Goal: Information Seeking & Learning: Learn about a topic

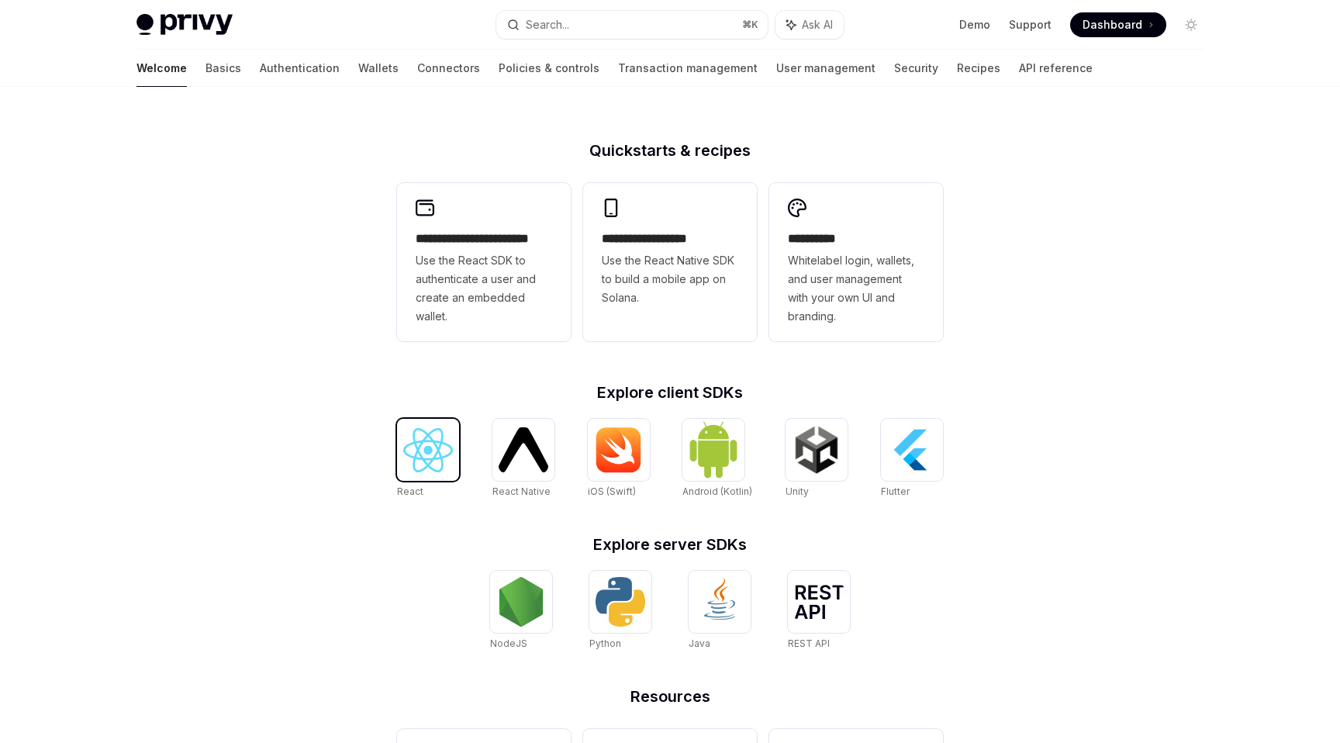
scroll to position [382, 0]
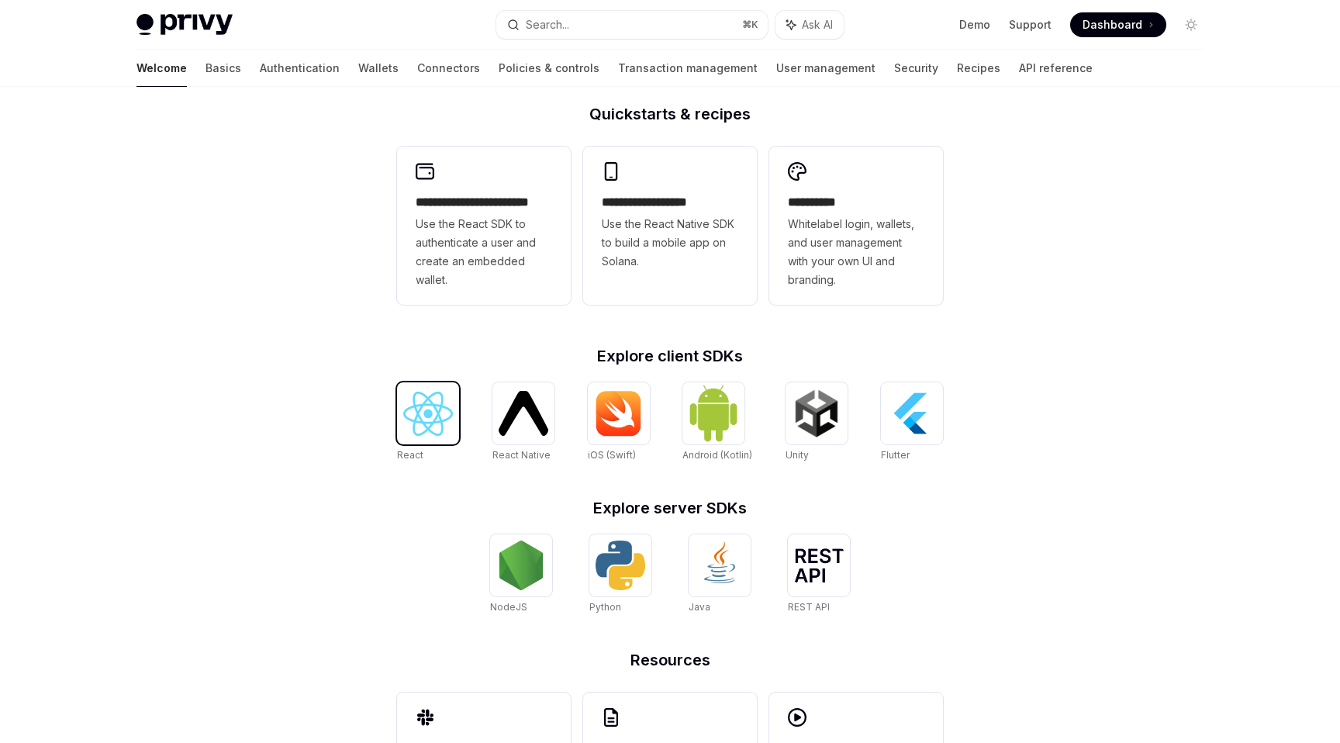
click at [454, 412] on div at bounding box center [428, 413] width 62 height 62
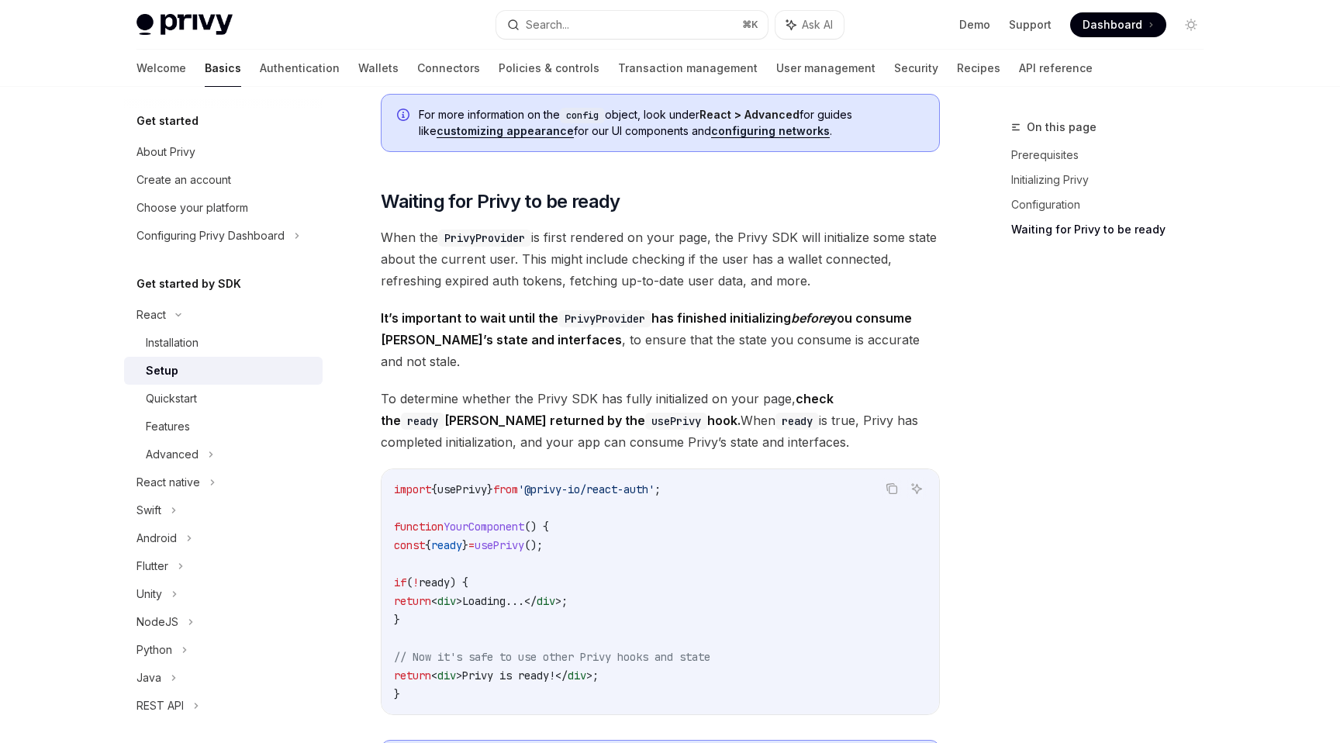
scroll to position [1518, 0]
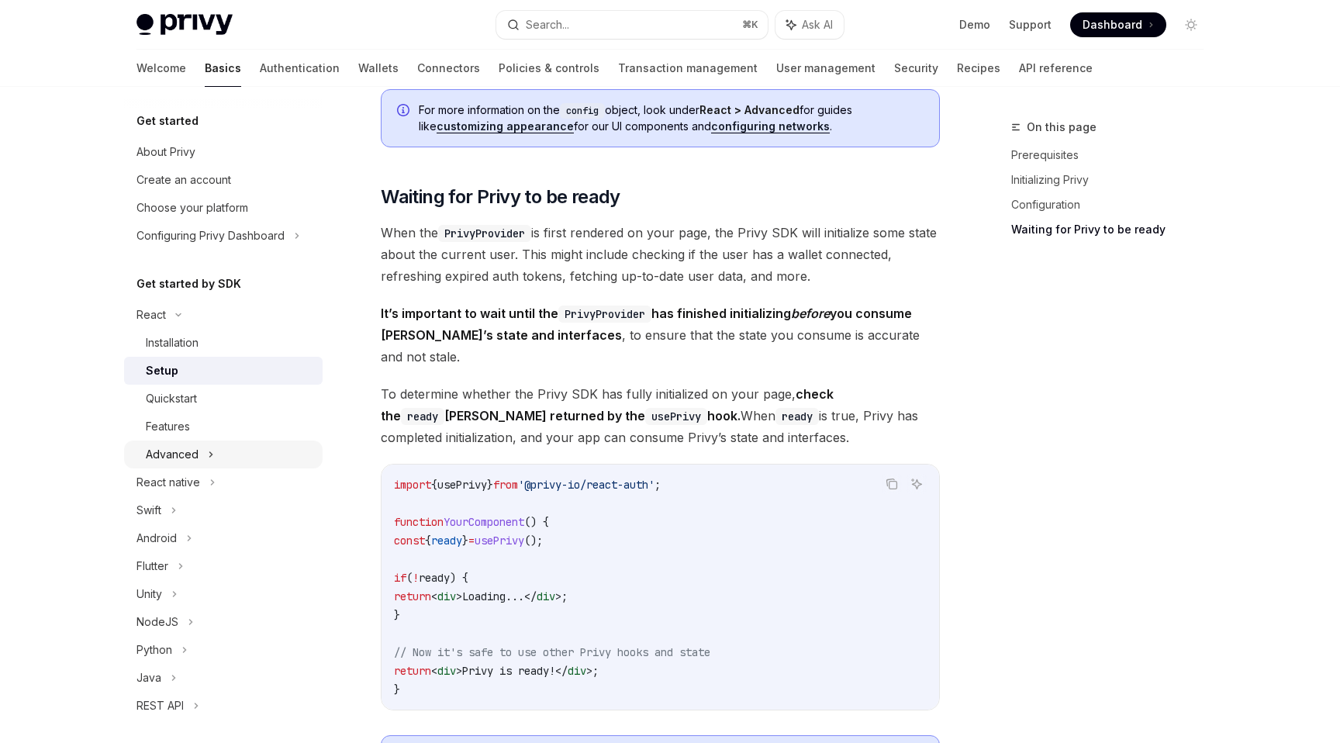
click at [202, 455] on div "Advanced" at bounding box center [223, 454] width 198 height 28
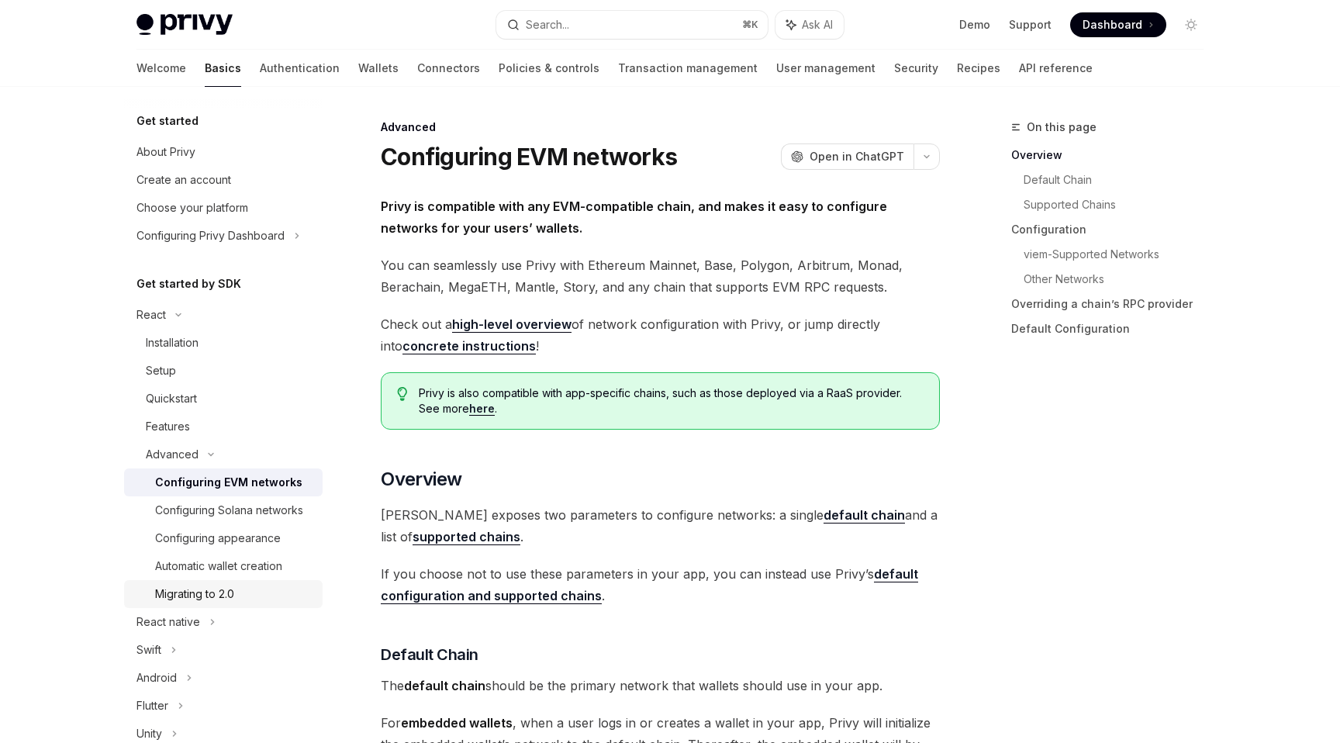
click at [217, 585] on div "Migrating to 2.0" at bounding box center [194, 594] width 79 height 19
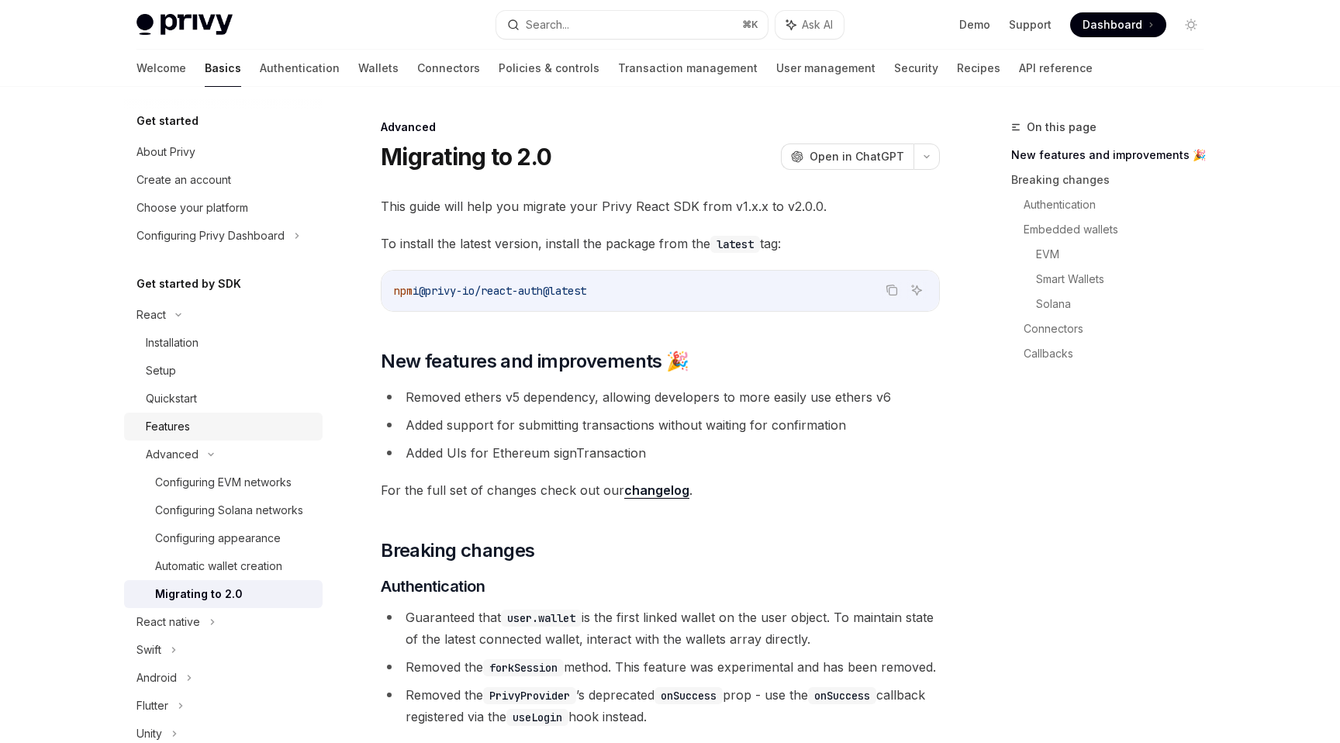
click at [202, 419] on div "Features" at bounding box center [229, 426] width 167 height 19
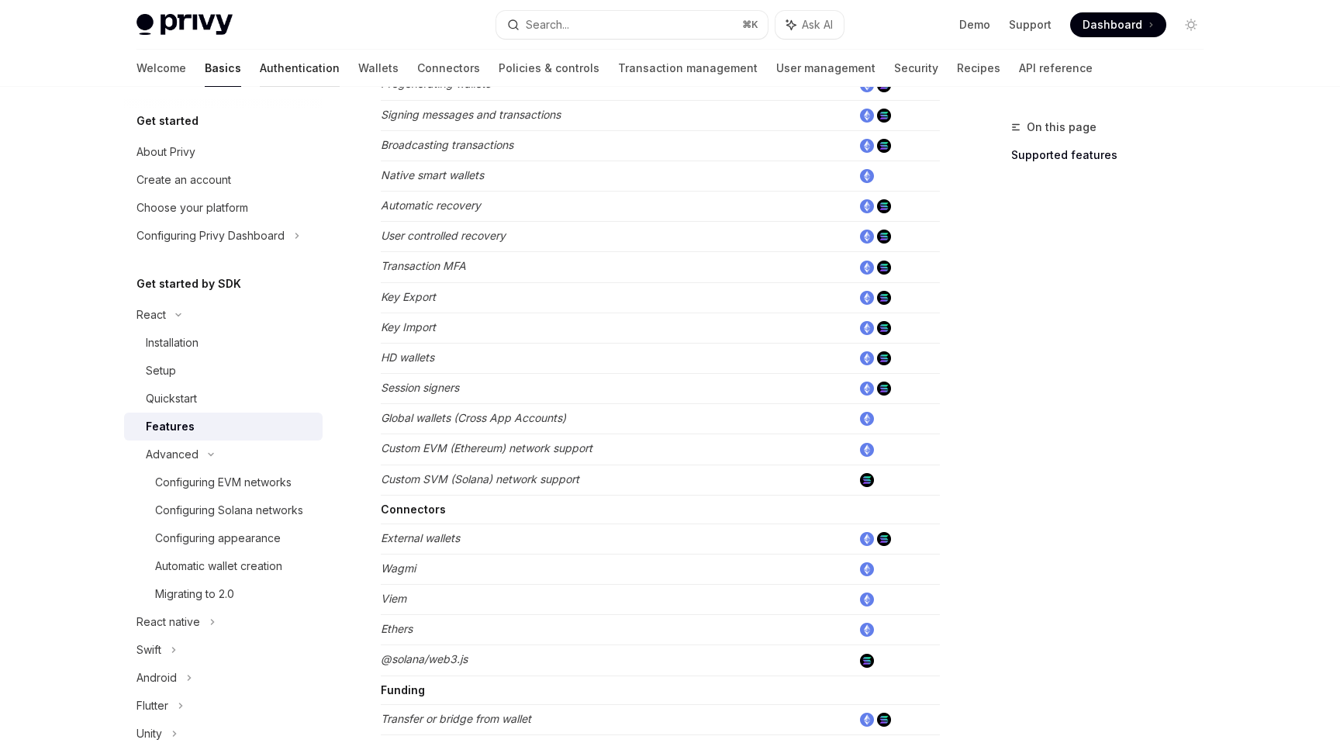
click at [260, 72] on link "Authentication" at bounding box center [300, 68] width 80 height 37
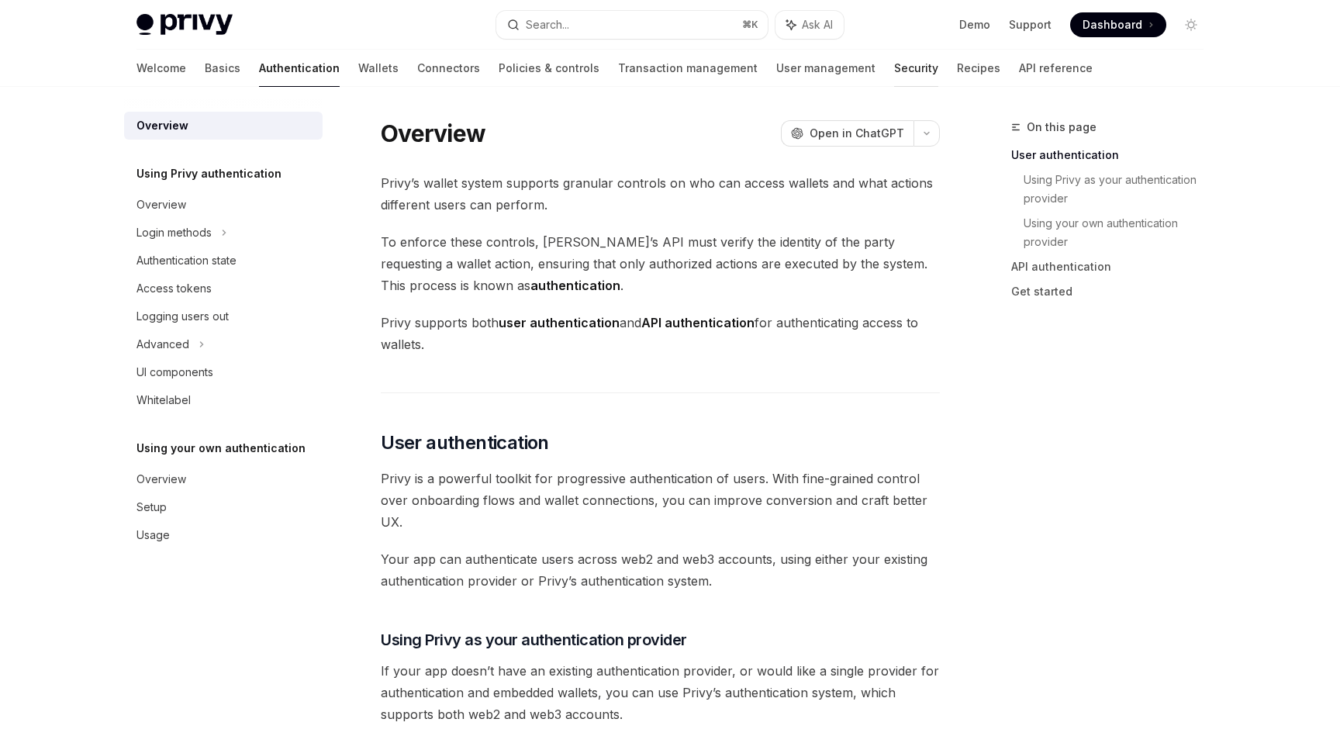
click at [894, 60] on link "Security" at bounding box center [916, 68] width 44 height 37
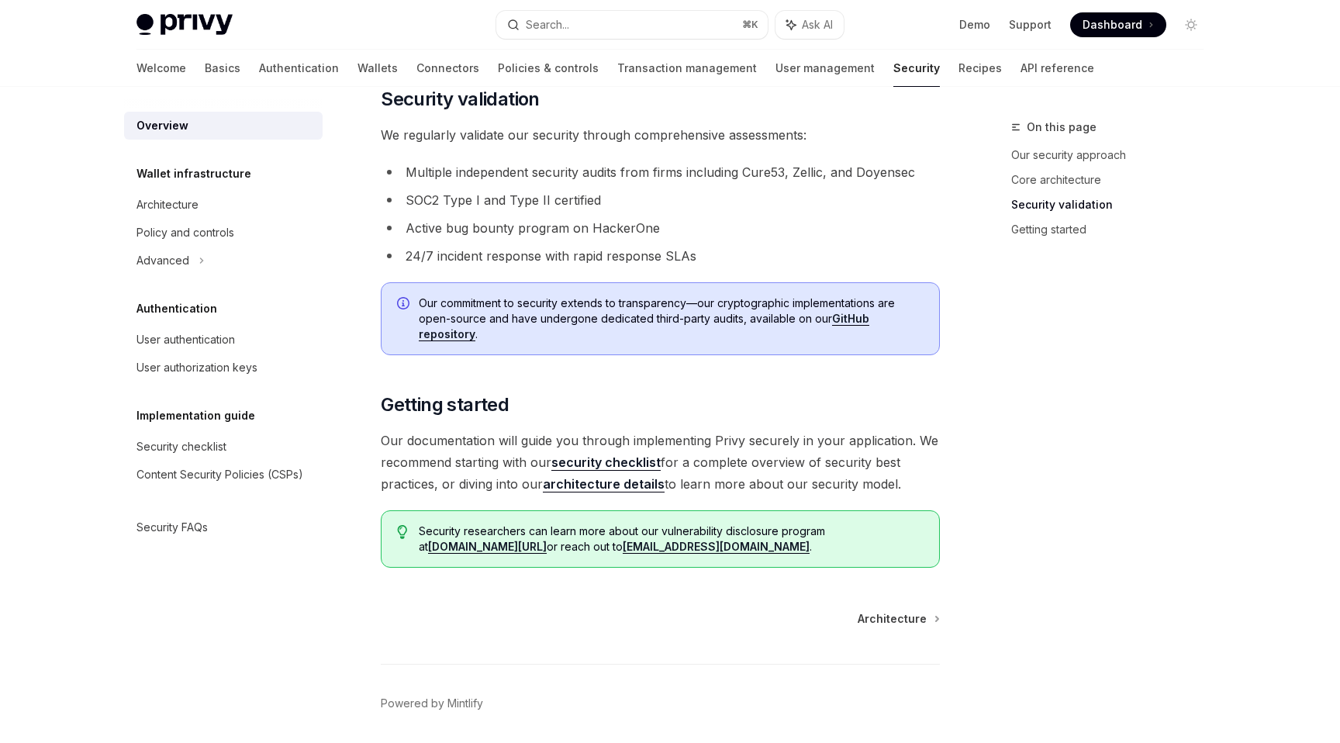
scroll to position [1000, 0]
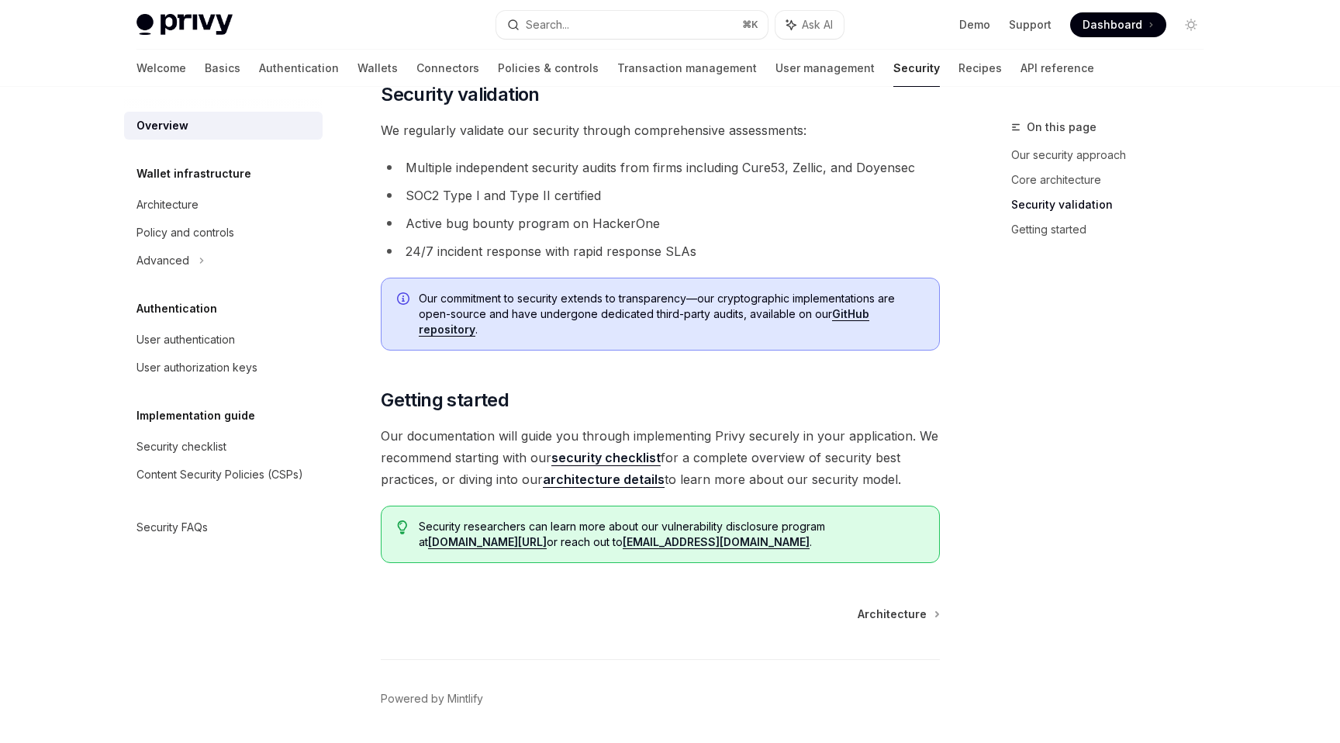
click at [595, 456] on link "security checklist" at bounding box center [605, 458] width 109 height 16
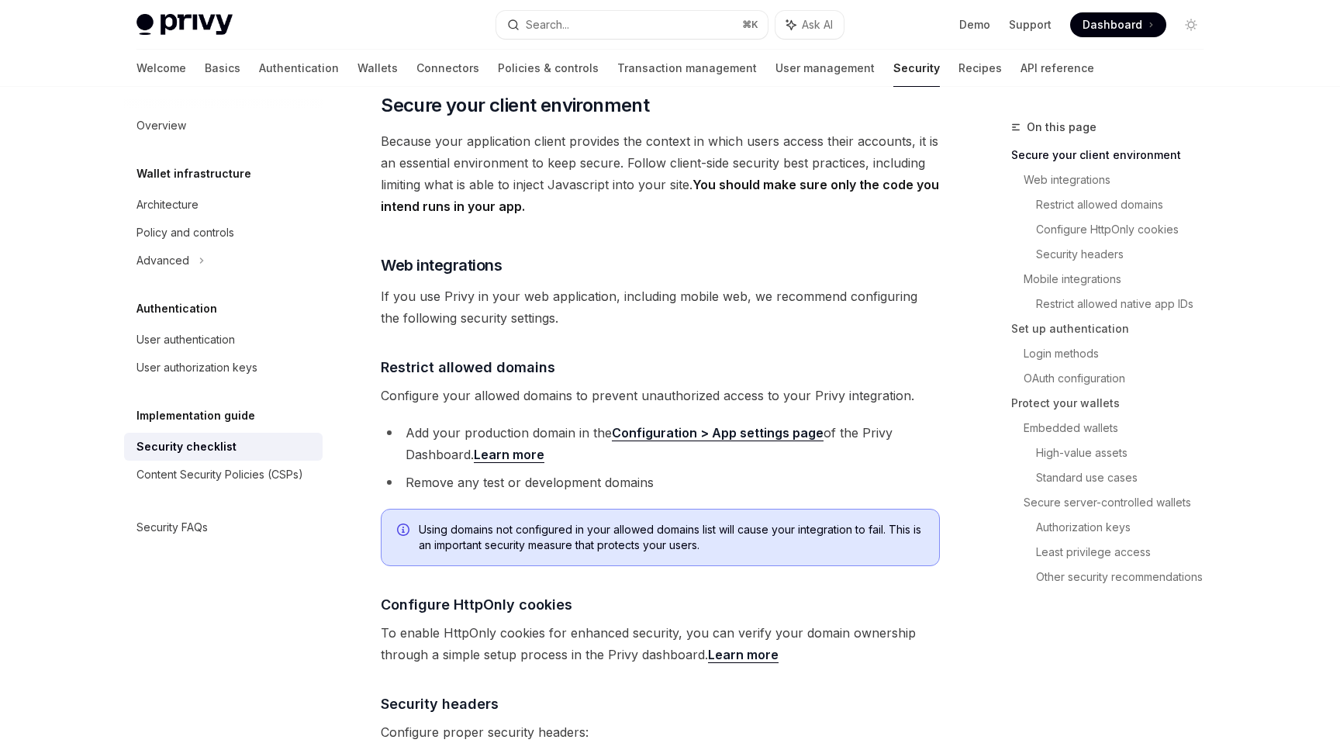
scroll to position [376, 0]
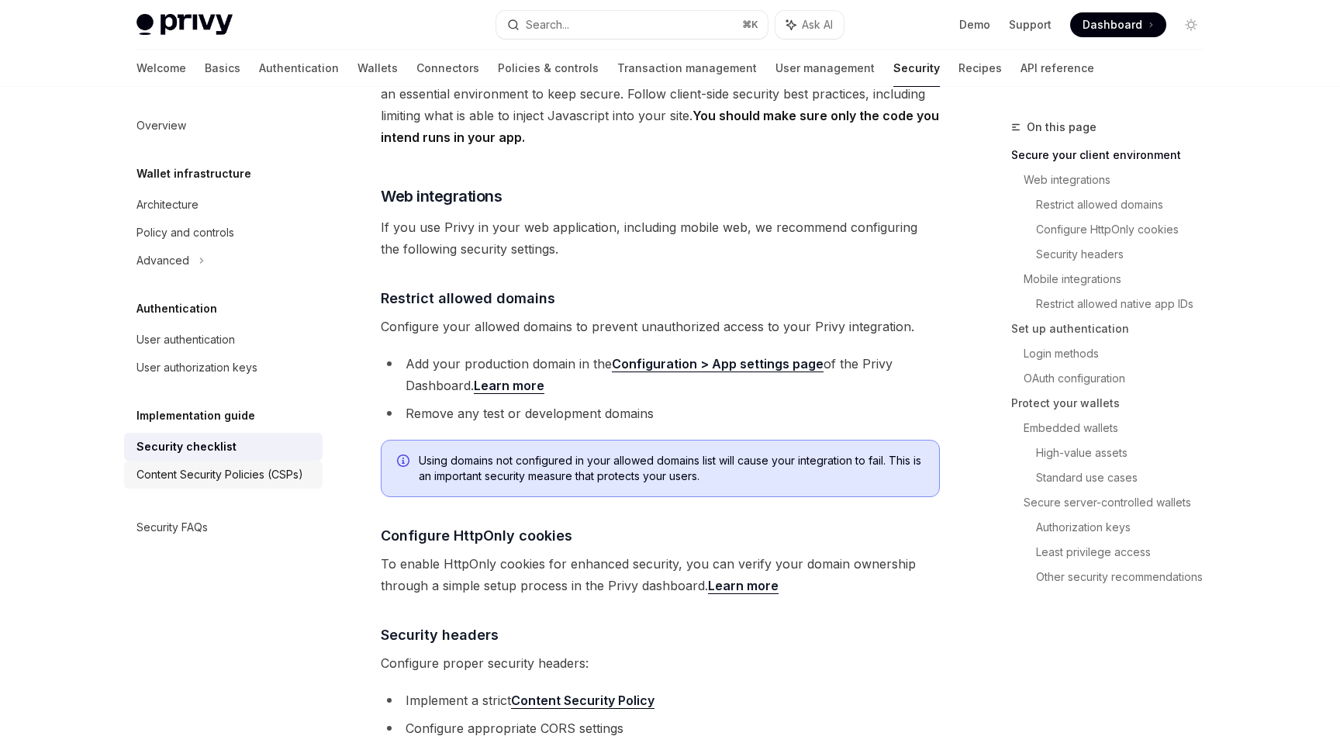
click at [274, 471] on div "Content Security Policies (CSPs)" at bounding box center [219, 474] width 167 height 19
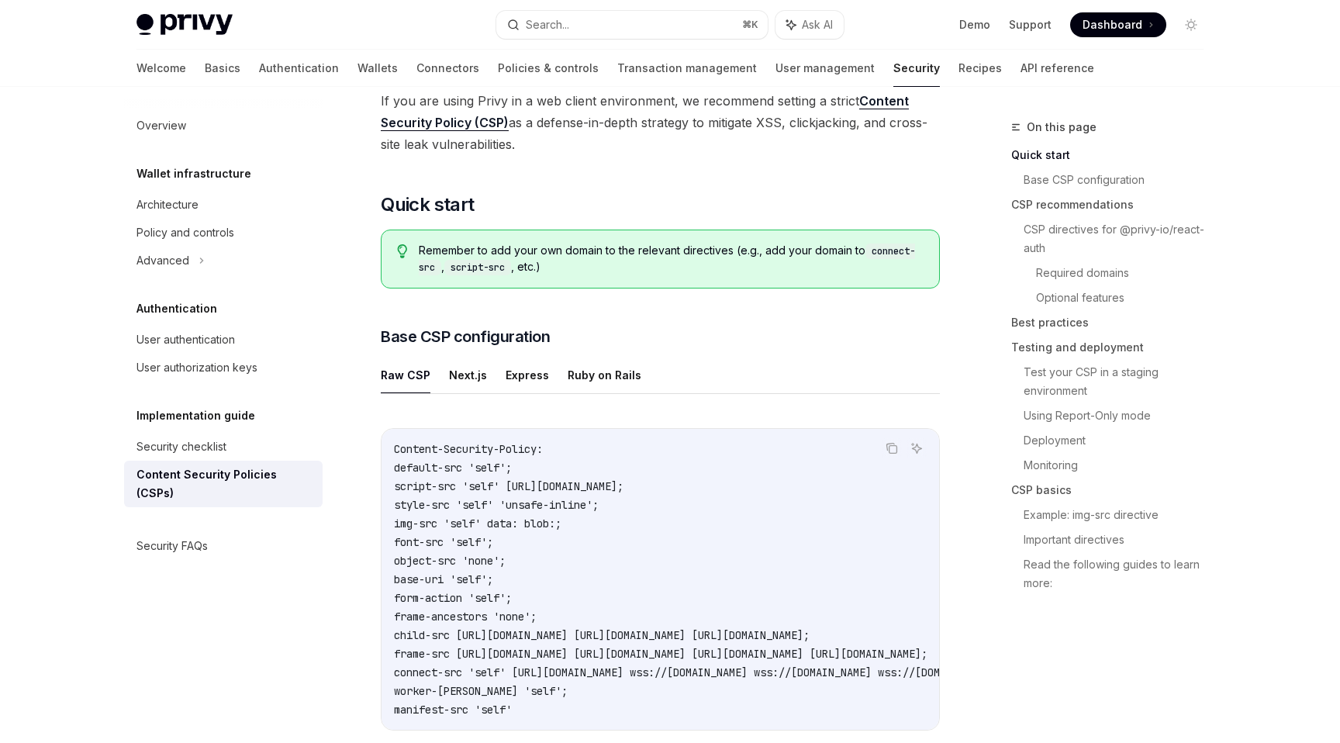
scroll to position [193, 0]
click at [523, 380] on button "Express" at bounding box center [526, 374] width 43 height 36
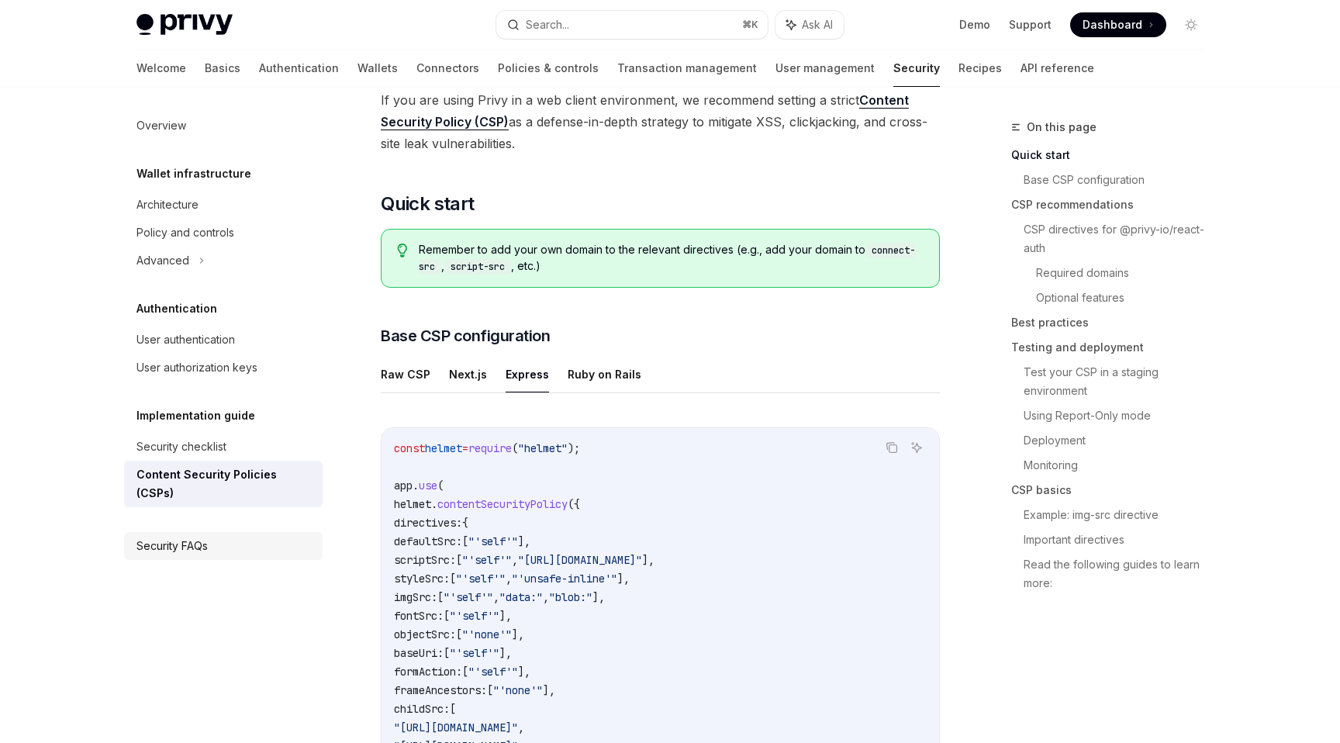
click at [195, 536] on div "Security FAQs" at bounding box center [171, 545] width 71 height 19
type textarea "*"
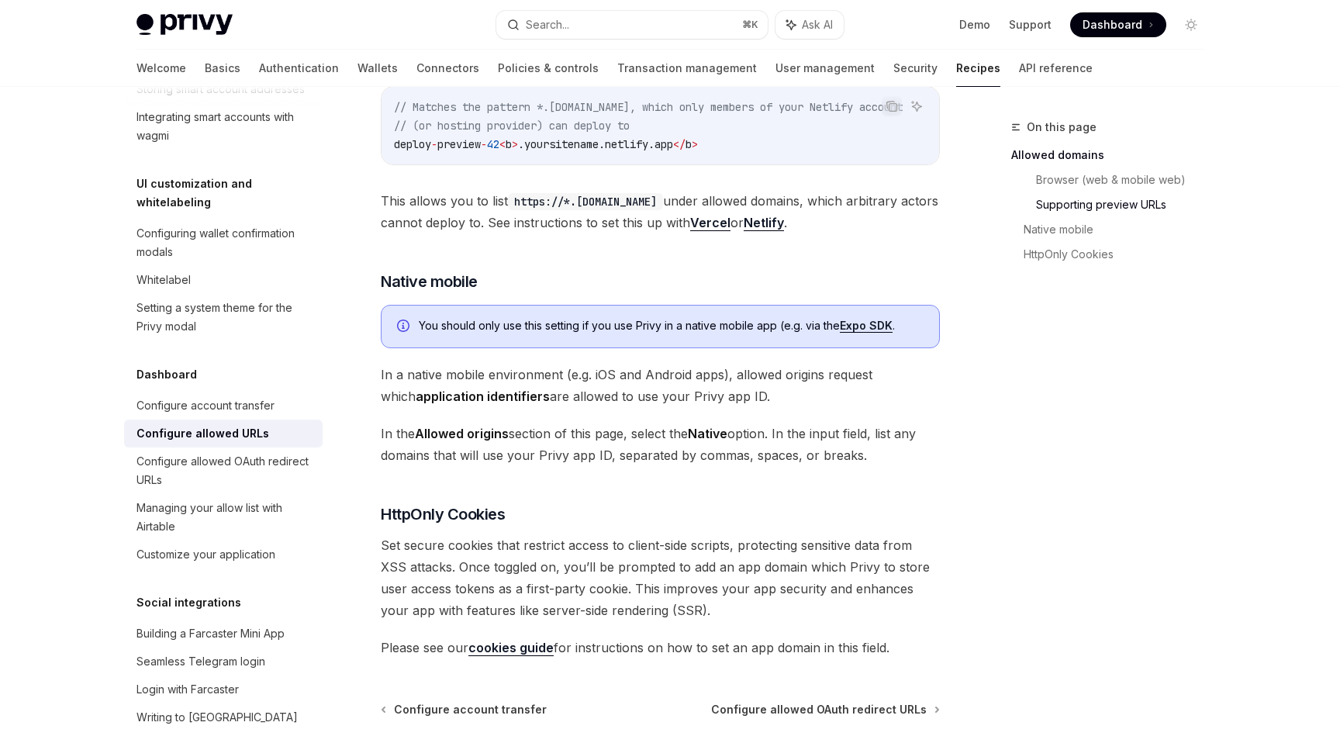
scroll to position [1444, 0]
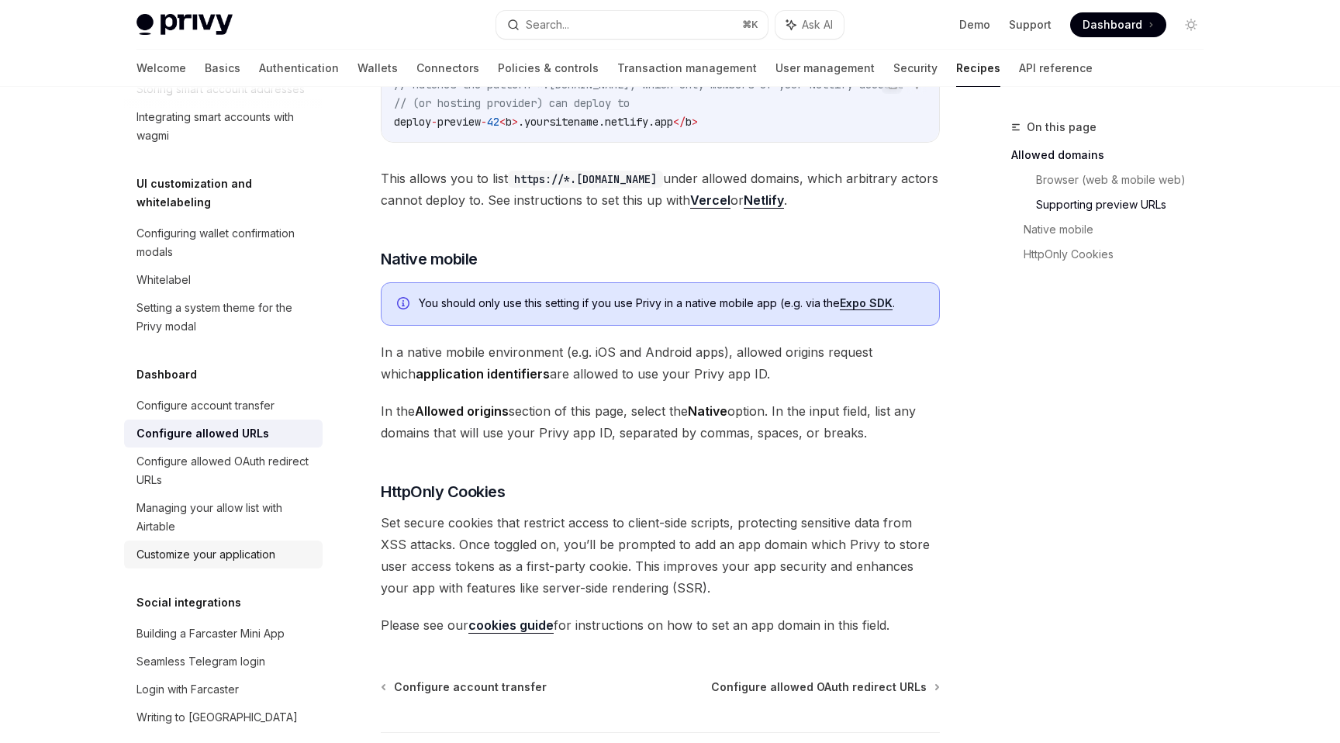
click at [256, 545] on link "Customize your application" at bounding box center [223, 554] width 198 height 28
type textarea "*"
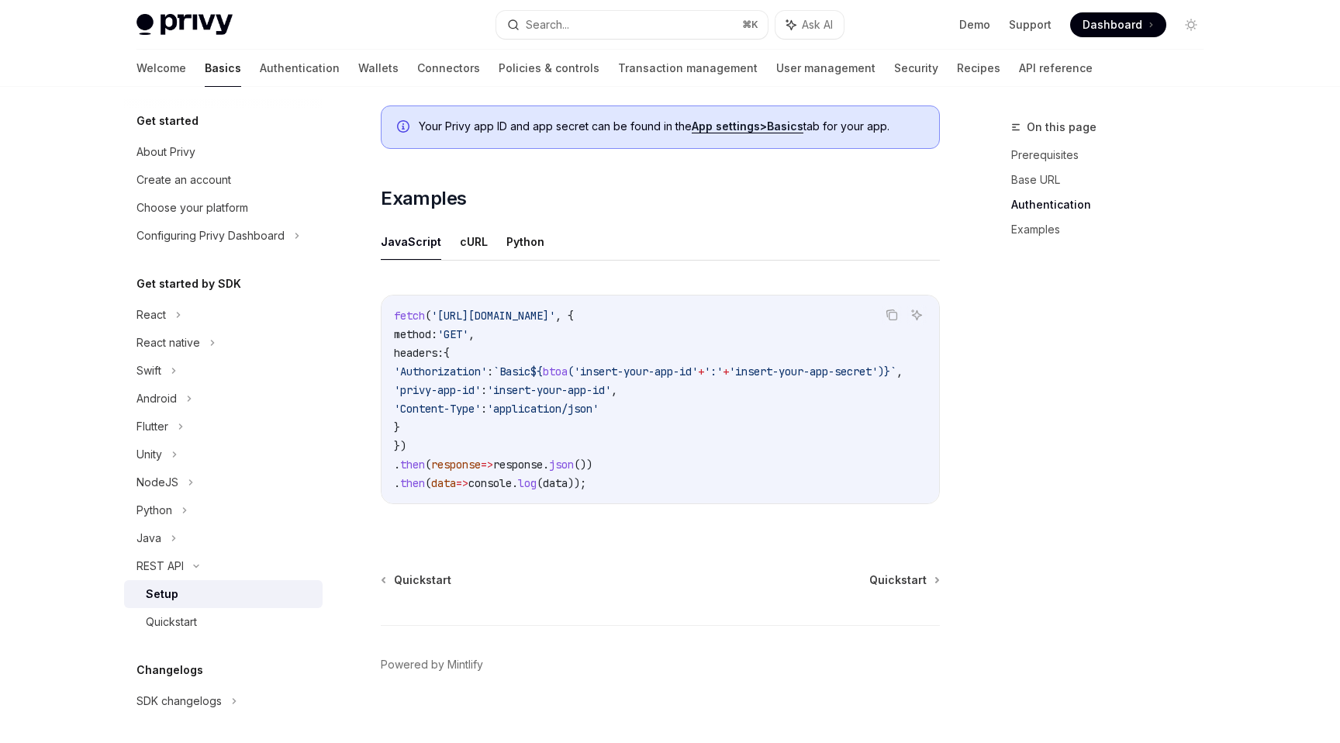
scroll to position [734, 0]
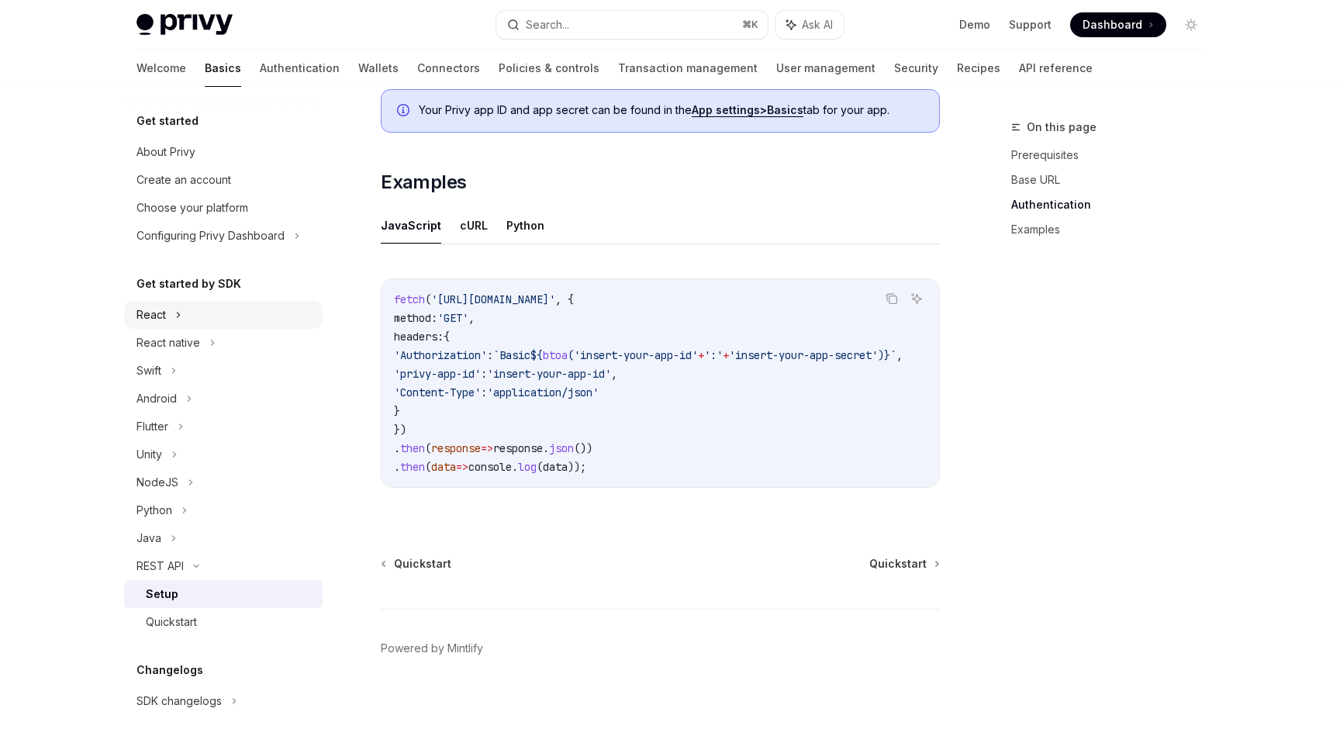
click at [170, 307] on div "React" at bounding box center [223, 315] width 198 height 28
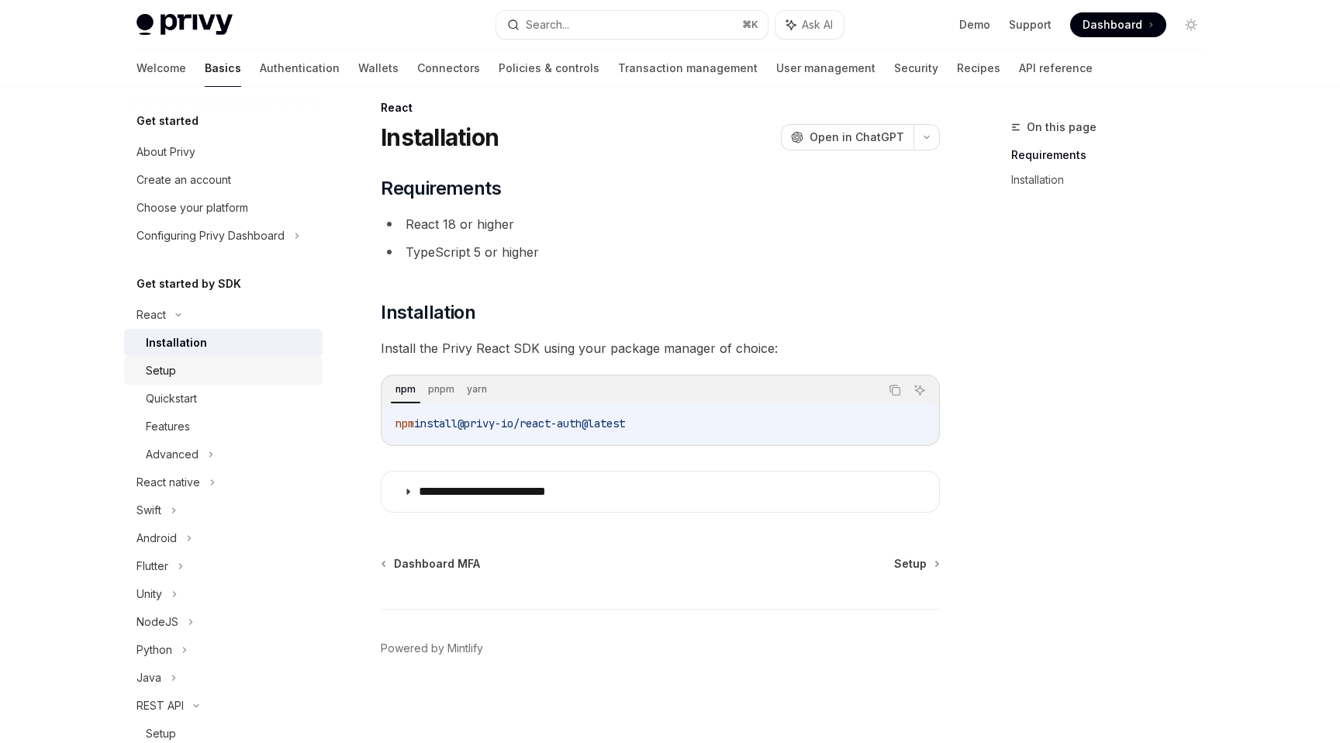
click at [221, 374] on div "Setup" at bounding box center [229, 370] width 167 height 19
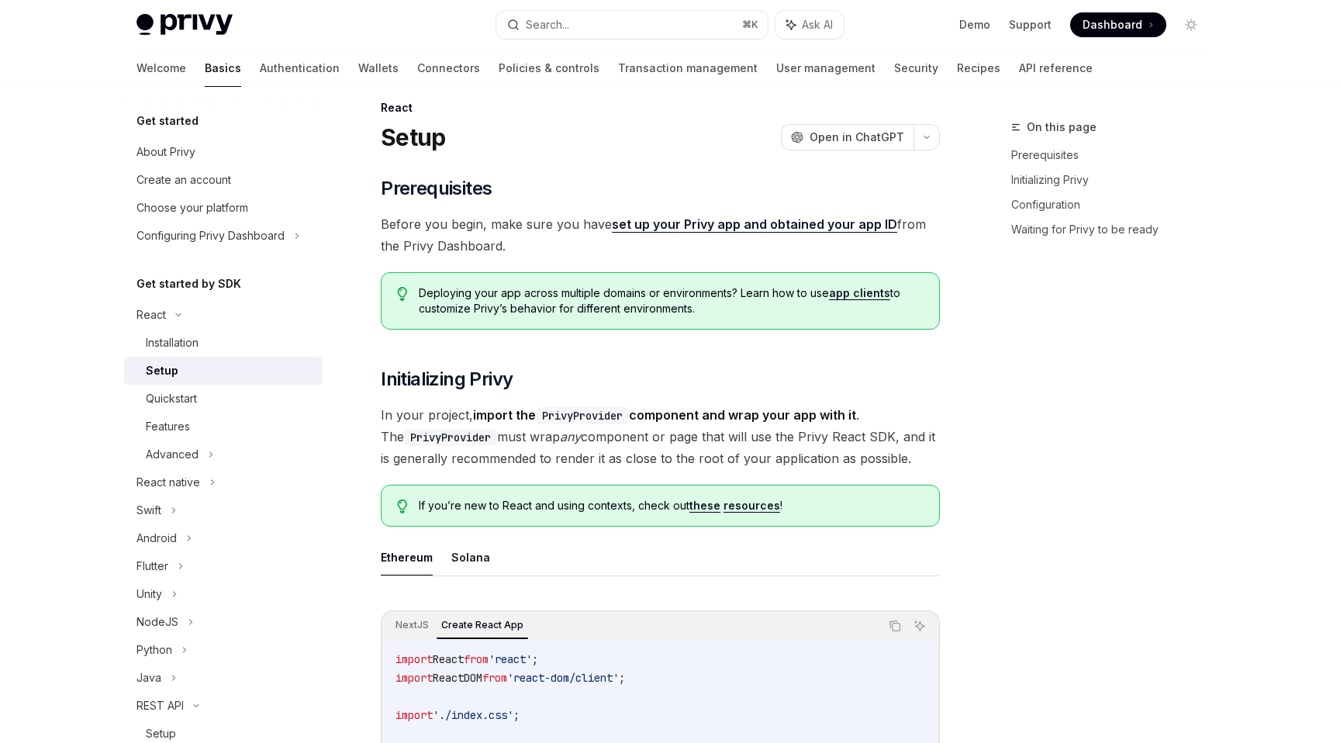
type textarea "*"
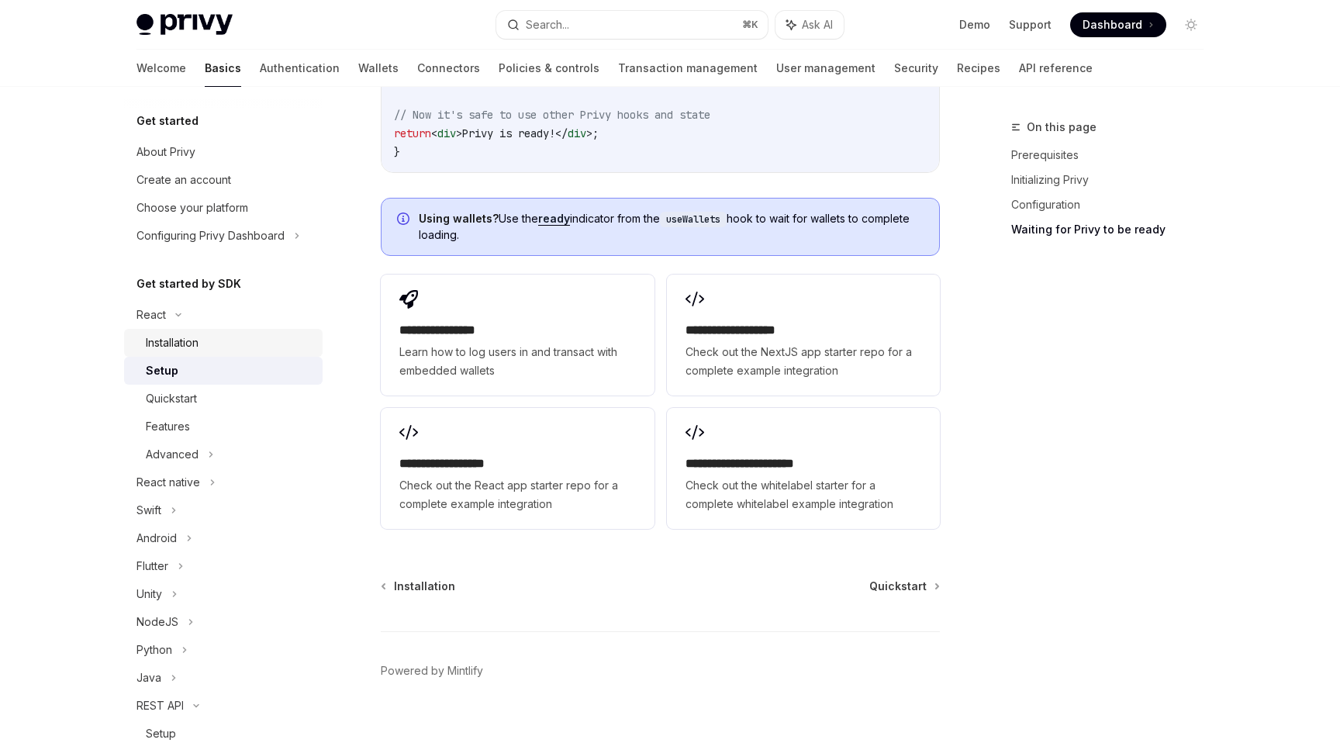
scroll to position [278, 0]
